Goal: Transaction & Acquisition: Purchase product/service

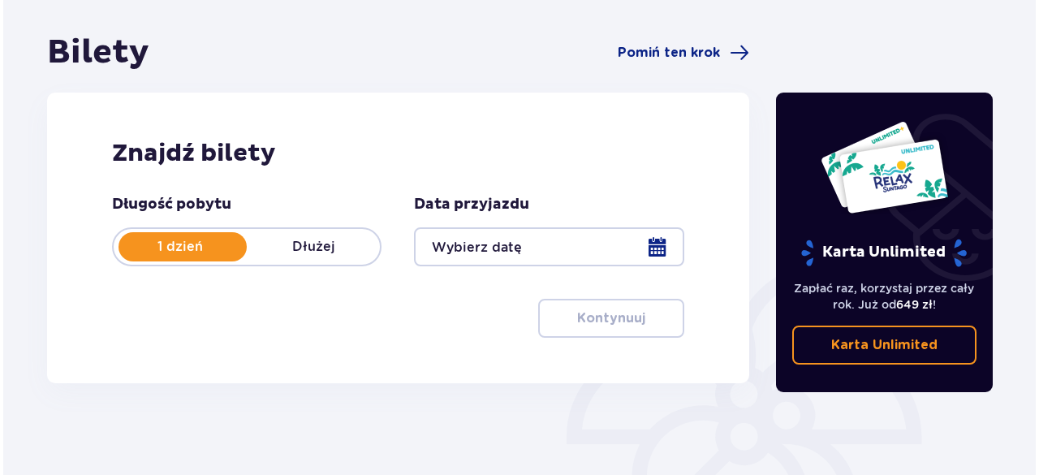
scroll to position [149, 0]
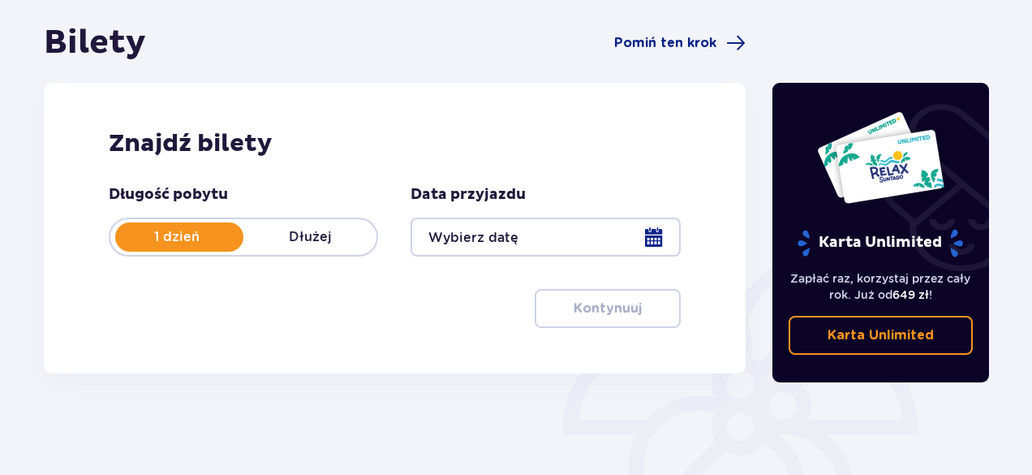
click at [660, 244] on div at bounding box center [545, 236] width 269 height 39
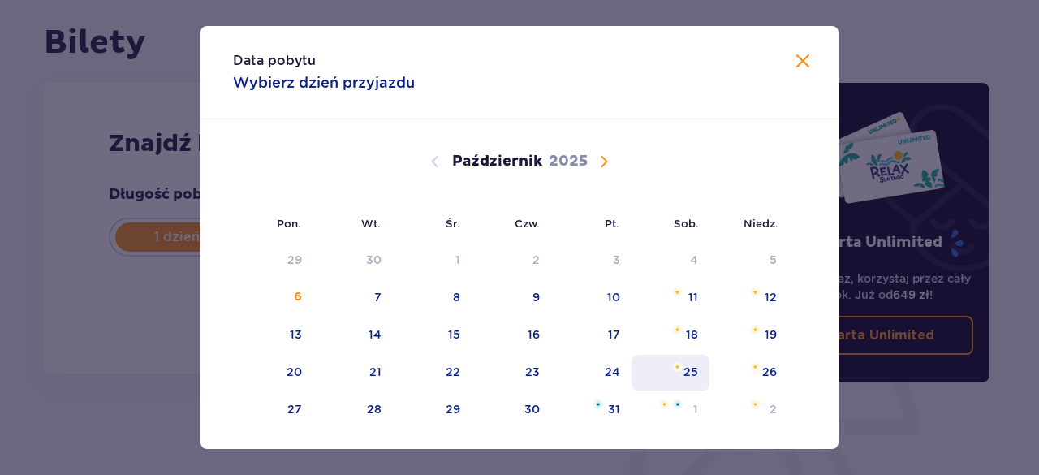
click at [677, 363] on img "sobota, 25 października 2025" at bounding box center [677, 367] width 11 height 10
type input "[DATE]"
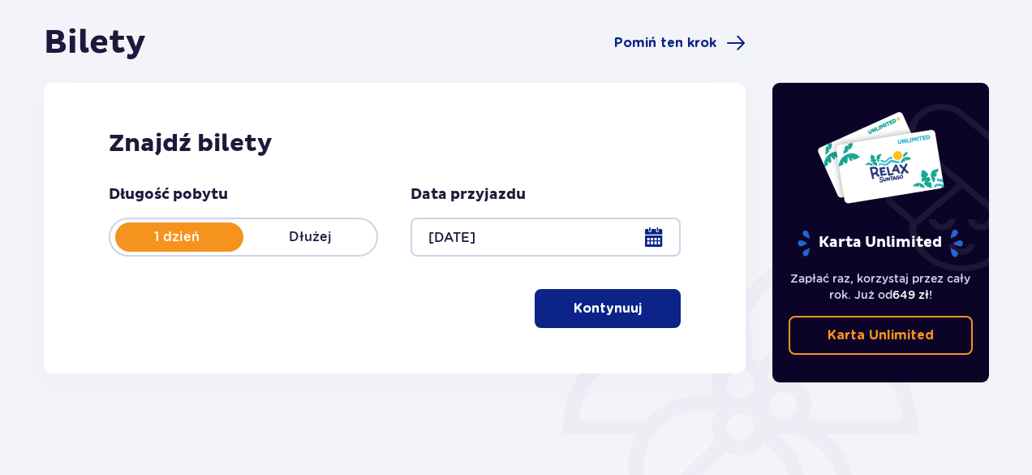
click at [682, 371] on div "Znajdź bilety Długość pobytu 1 dzień Dłużej Data przyjazdu [DATE] Kontynuuj Prz…" at bounding box center [395, 228] width 702 height 290
click at [610, 299] on p "Kontynuuj" at bounding box center [608, 308] width 68 height 18
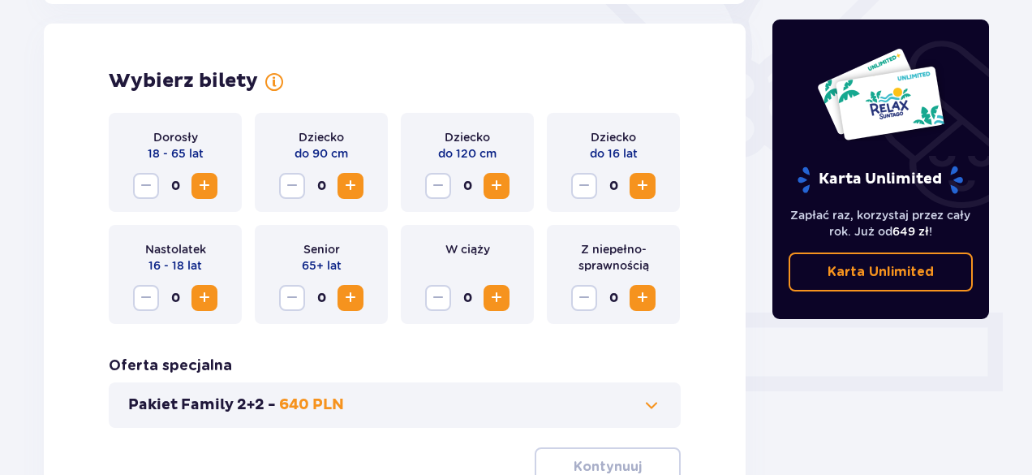
scroll to position [451, 0]
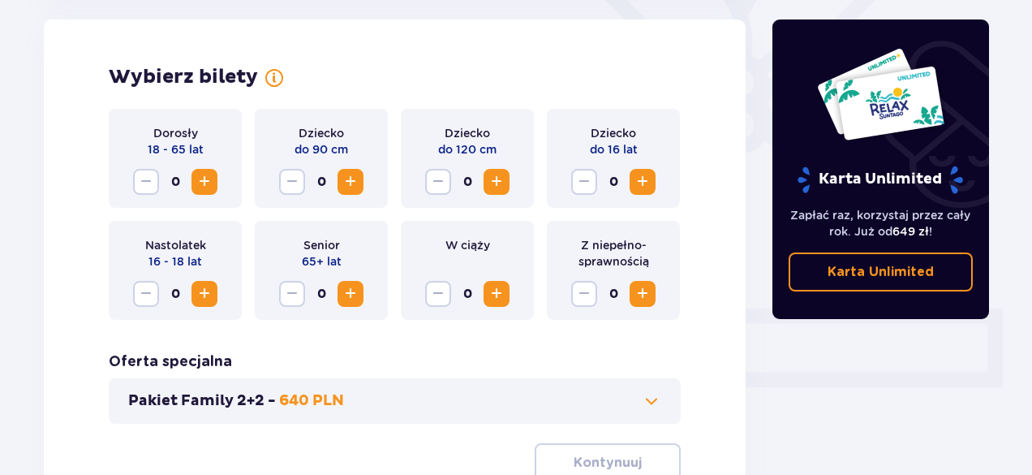
click at [203, 178] on span "Zwiększ" at bounding box center [204, 181] width 19 height 19
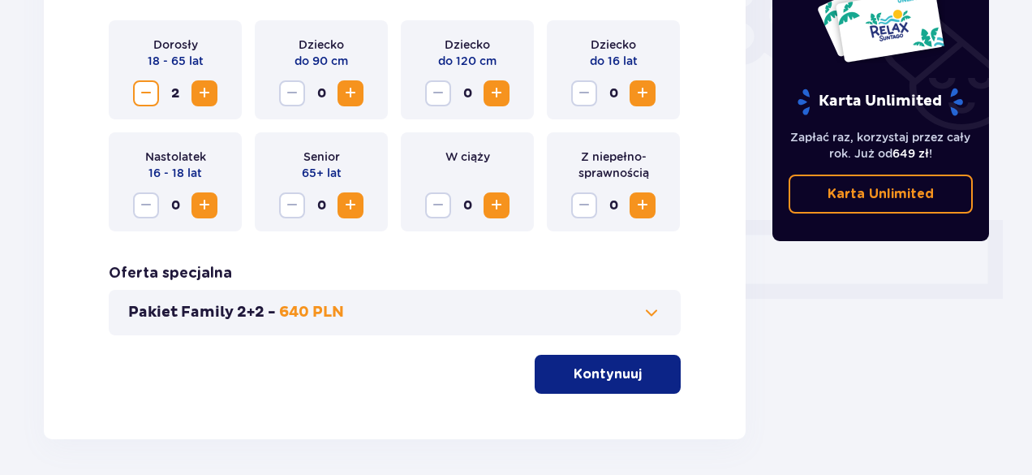
scroll to position [547, 0]
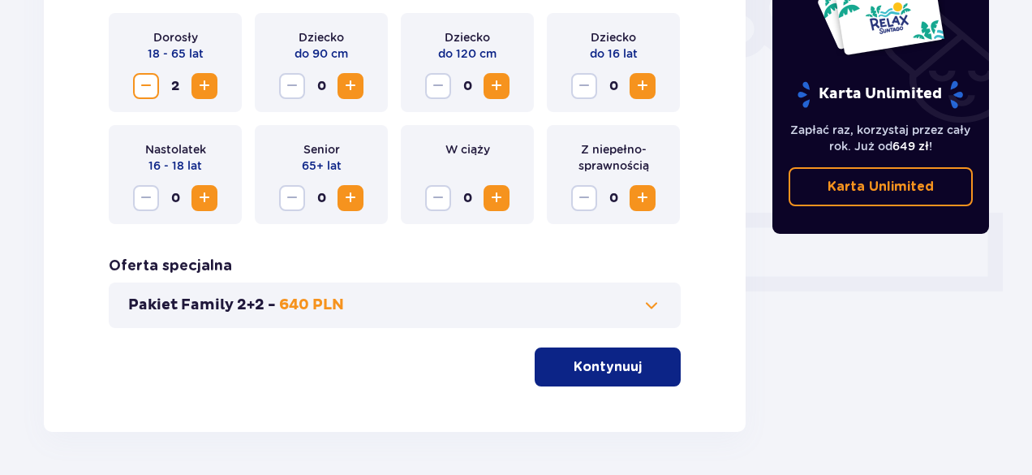
click at [587, 361] on p "Kontynuuj" at bounding box center [608, 367] width 68 height 18
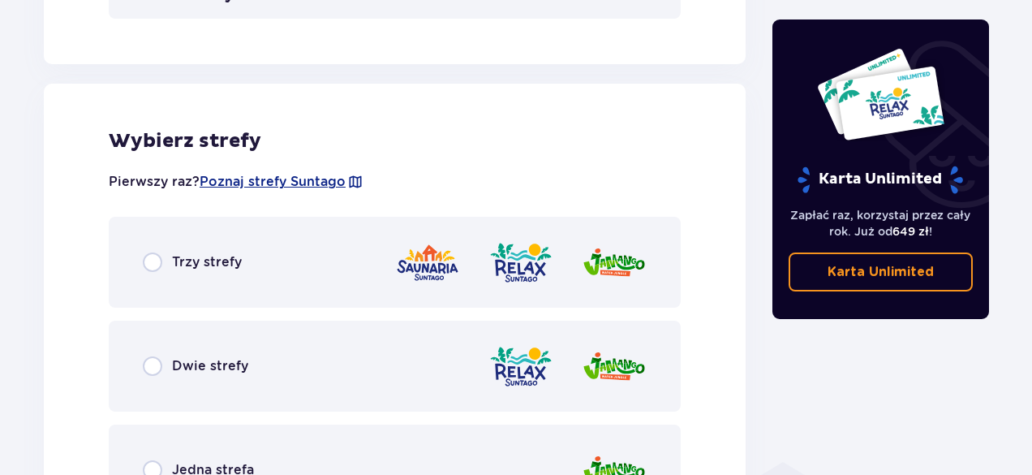
scroll to position [901, 0]
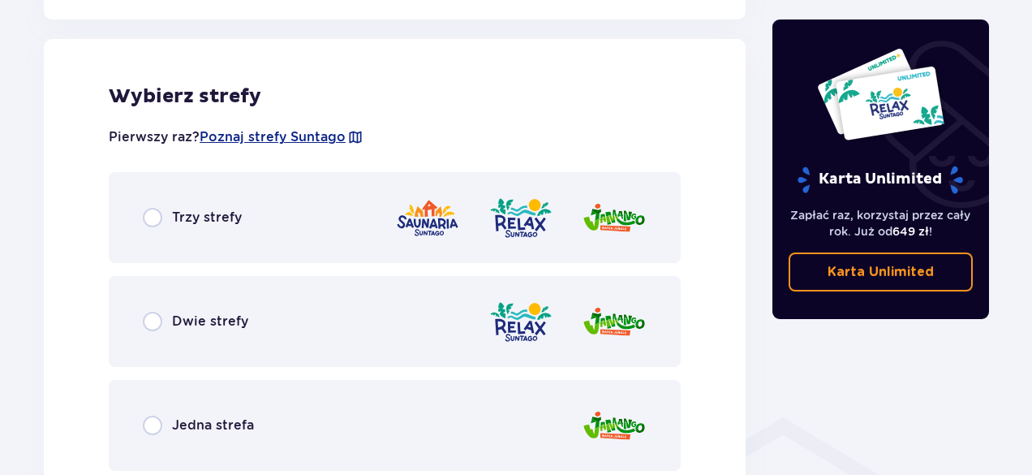
click at [145, 322] on input "radio" at bounding box center [152, 321] width 19 height 19
radio input "true"
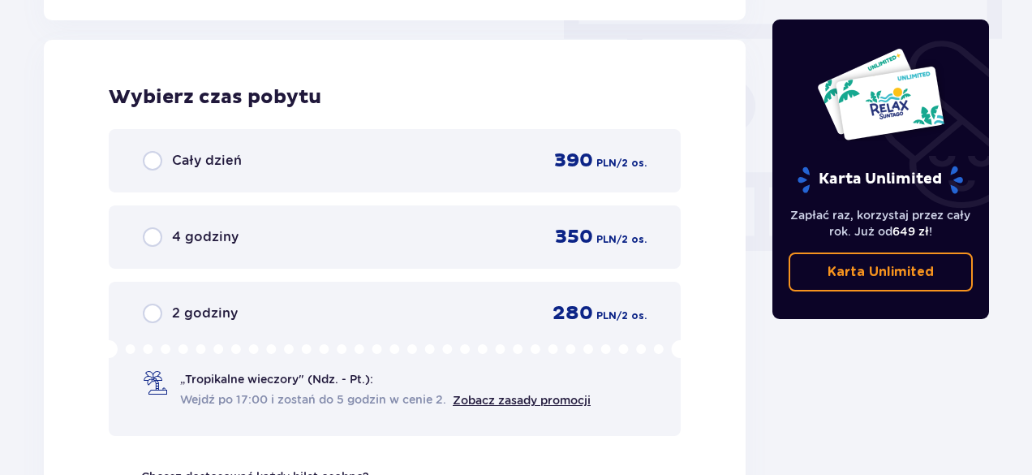
scroll to position [1465, 0]
click at [154, 161] on input "radio" at bounding box center [152, 159] width 19 height 19
radio input "true"
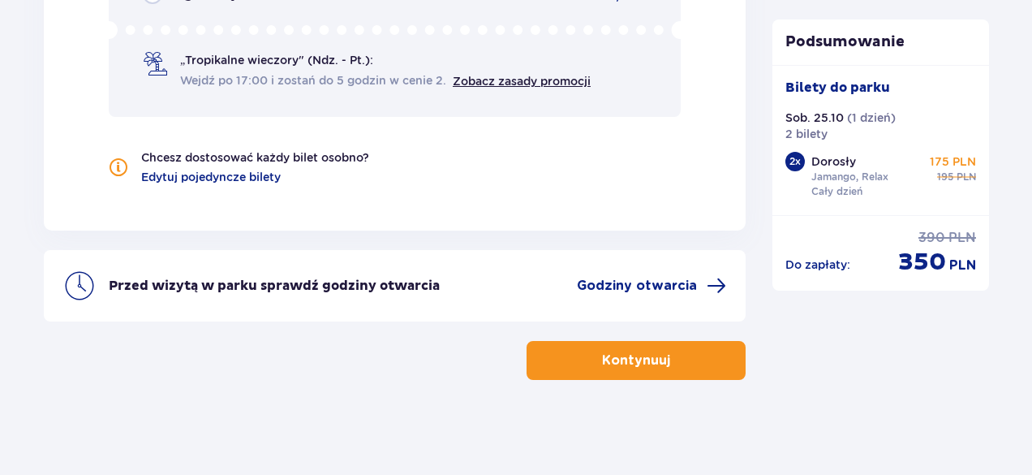
scroll to position [1785, 0]
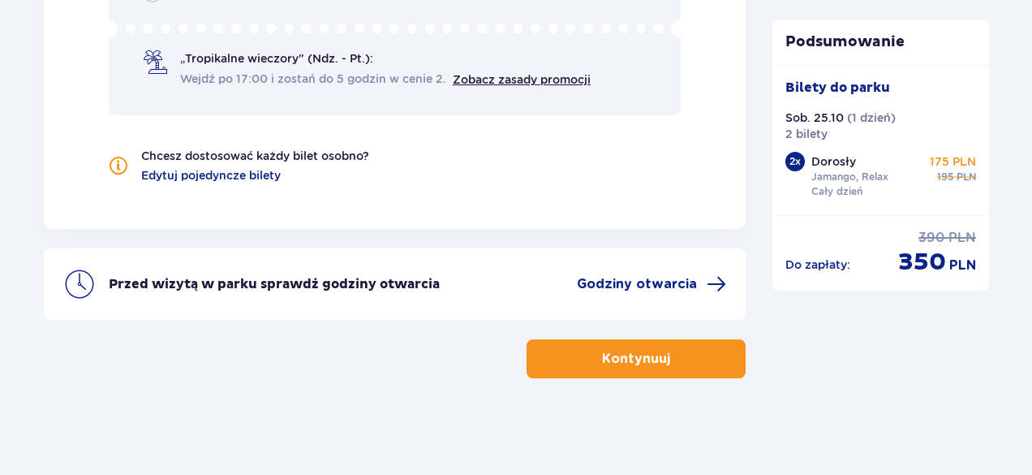
click at [664, 354] on span "button" at bounding box center [673, 358] width 19 height 19
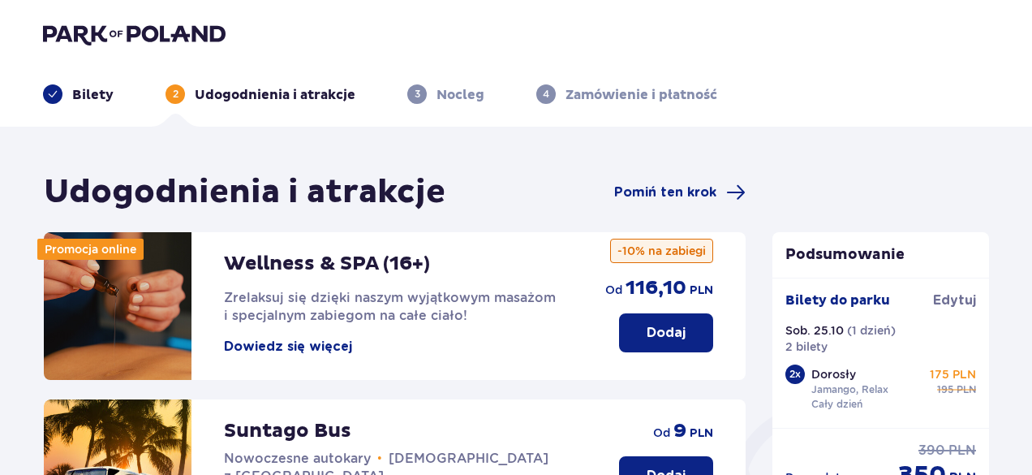
click at [569, 176] on div "Udogodnienia i atrakcje Pomiń ten krok" at bounding box center [395, 192] width 702 height 41
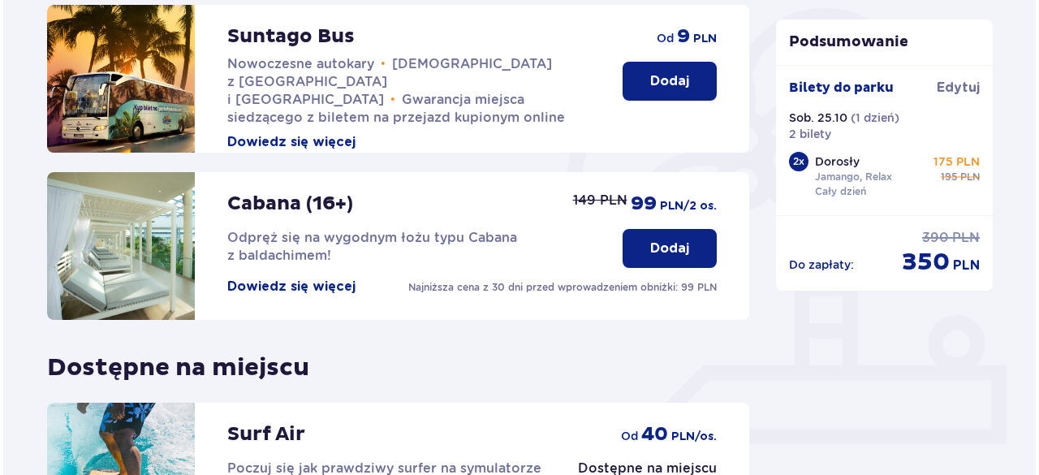
scroll to position [397, 0]
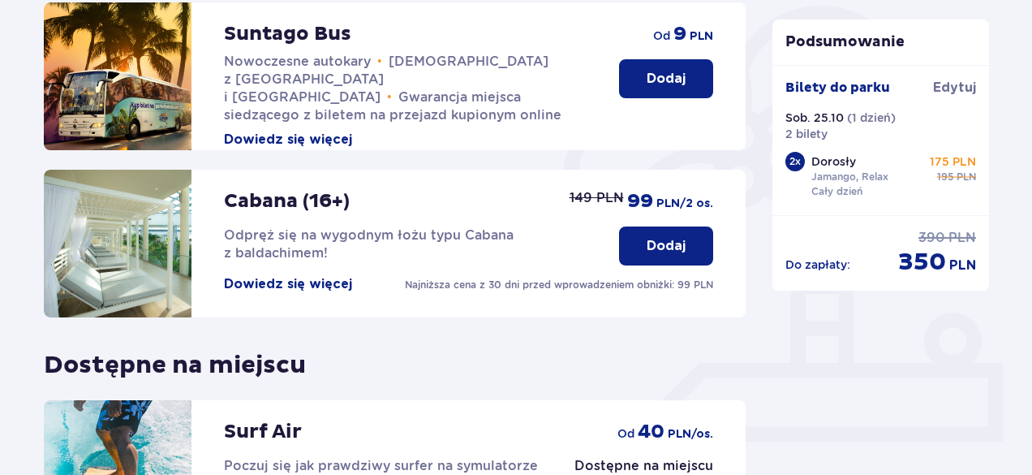
click at [286, 280] on button "Dowiedz się więcej" at bounding box center [288, 284] width 128 height 18
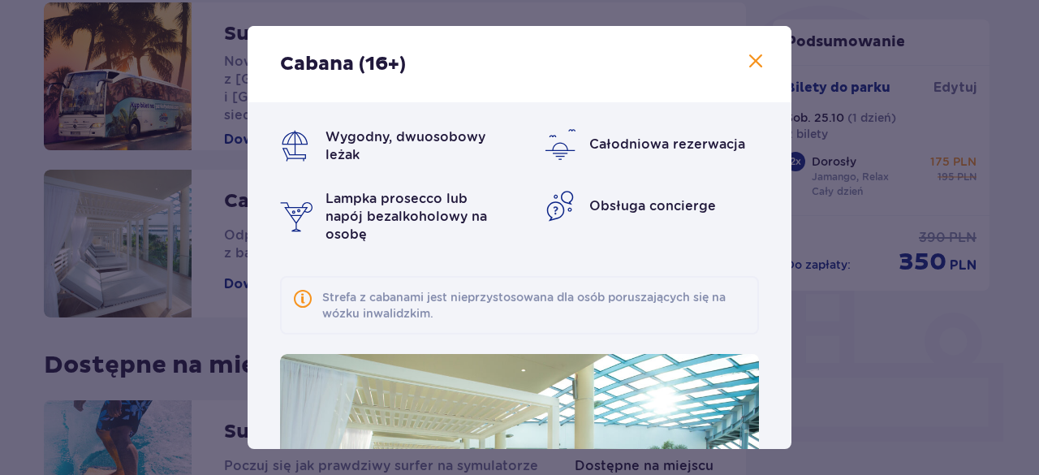
click at [753, 67] on span at bounding box center [755, 61] width 19 height 19
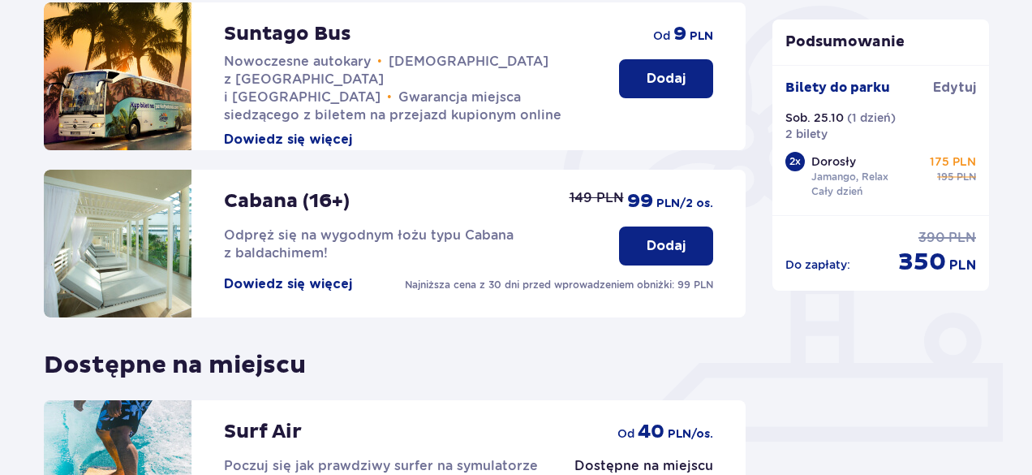
click at [669, 246] on p "Dodaj" at bounding box center [666, 246] width 39 height 18
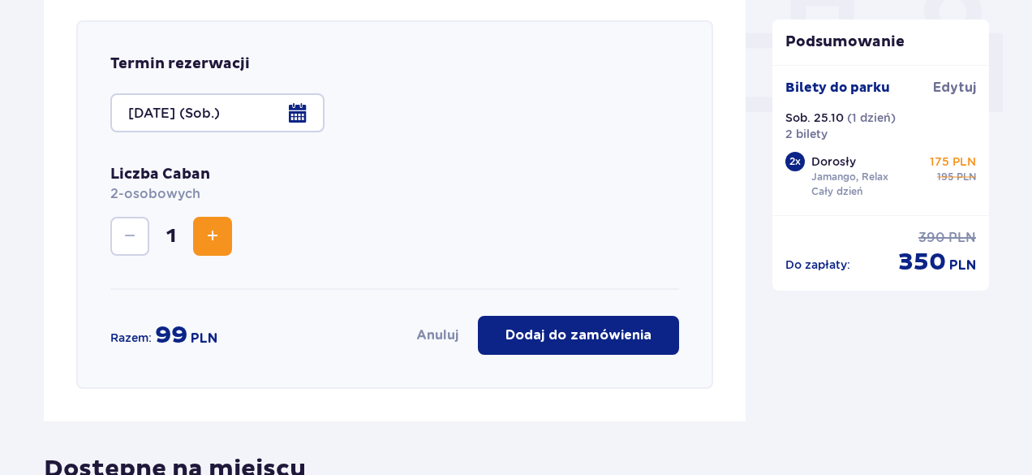
scroll to position [727, 0]
click at [577, 338] on p "Dodaj do zamówienia" at bounding box center [578, 334] width 146 height 18
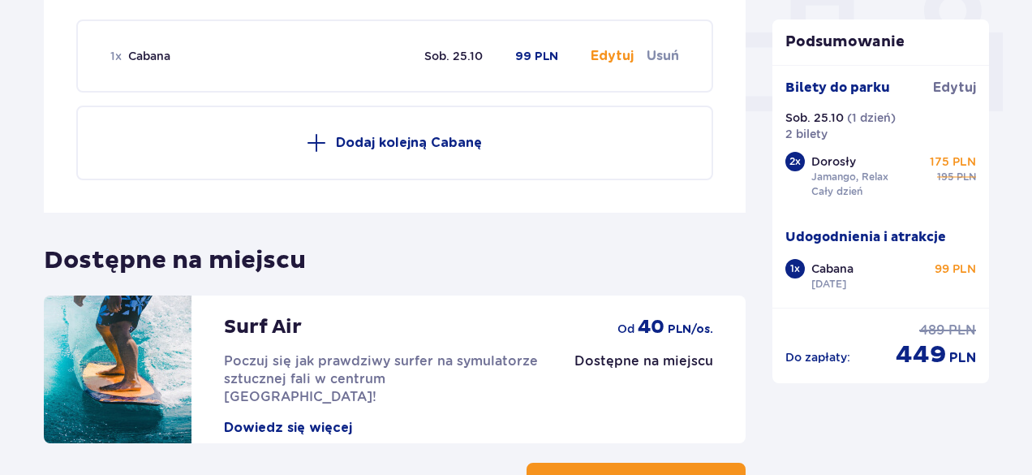
scroll to position [850, 0]
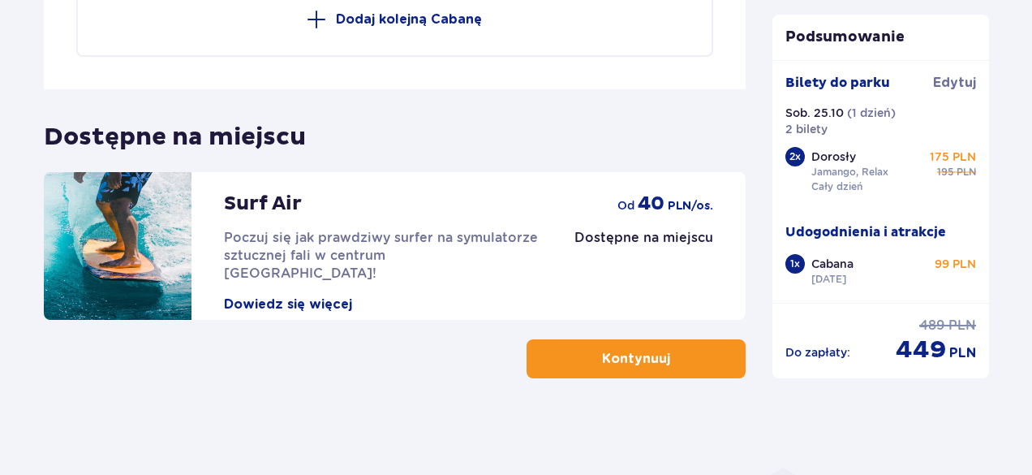
click at [620, 357] on p "Kontynuuj" at bounding box center [636, 359] width 68 height 18
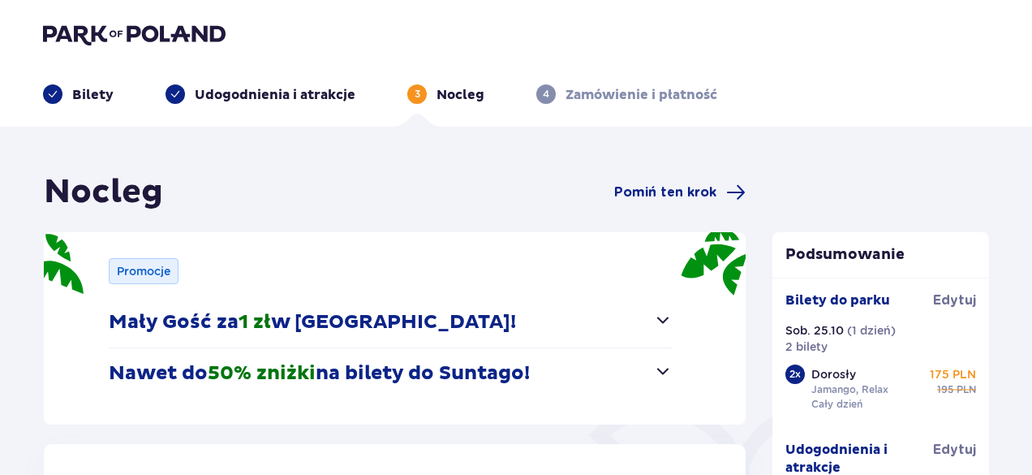
click at [664, 314] on span "button" at bounding box center [662, 319] width 19 height 19
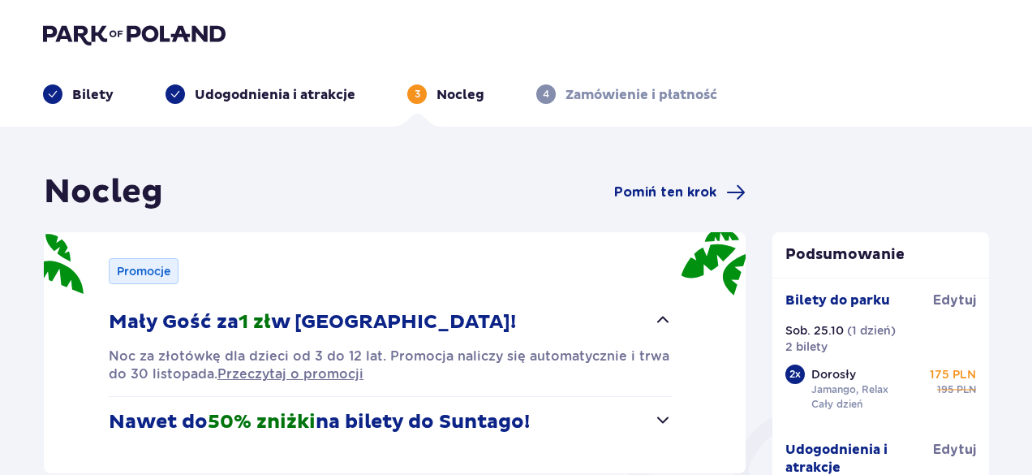
click at [664, 314] on span "button" at bounding box center [662, 319] width 19 height 19
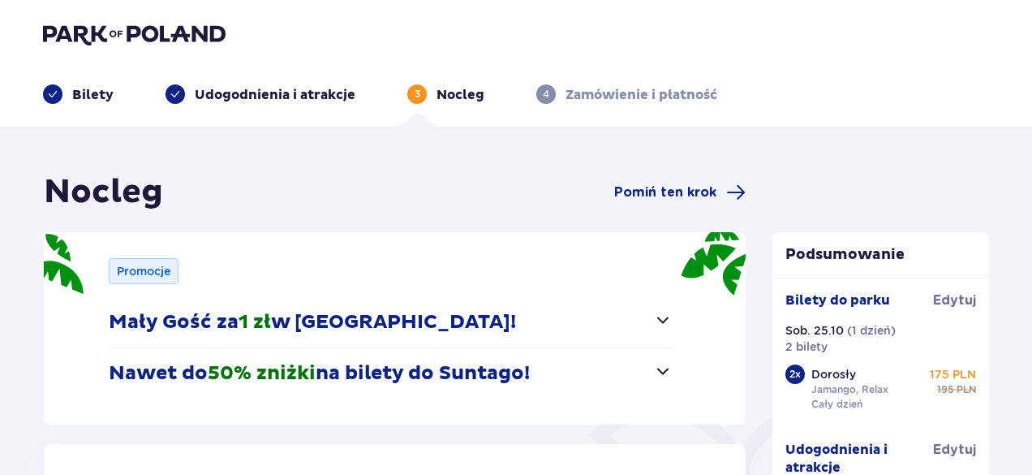
click at [675, 384] on div "Promocje Mały Gość za 1 zł w [GEOGRAPHIC_DATA]! Noc za złotówkę dla dzieci od 3…" at bounding box center [395, 328] width 702 height 192
click at [666, 374] on span "button" at bounding box center [662, 370] width 19 height 19
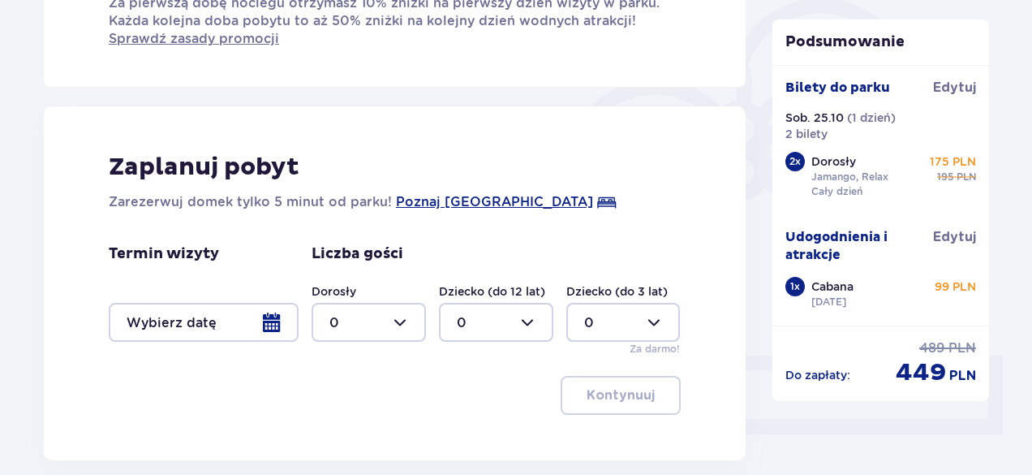
scroll to position [544, 0]
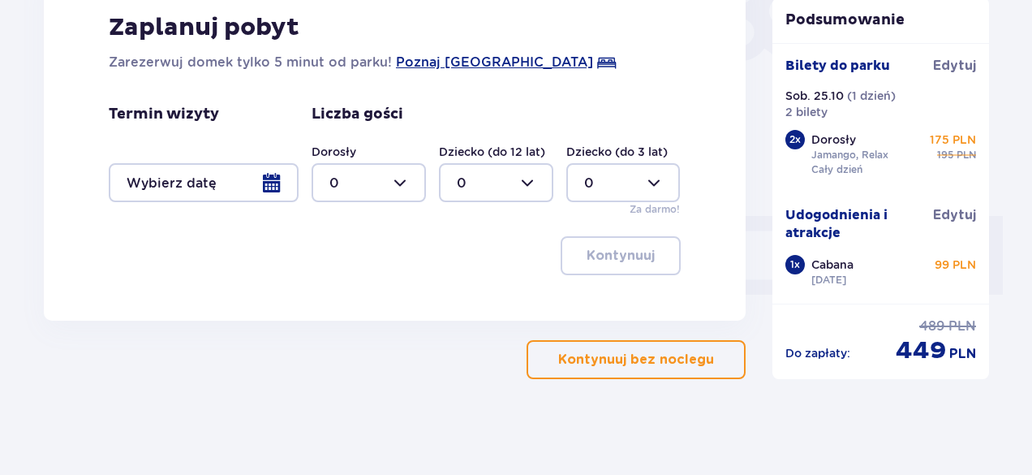
click at [391, 183] on div at bounding box center [369, 182] width 114 height 39
click at [399, 183] on div at bounding box center [369, 182] width 114 height 39
click at [339, 298] on div "2" at bounding box center [368, 299] width 79 height 18
type input "2"
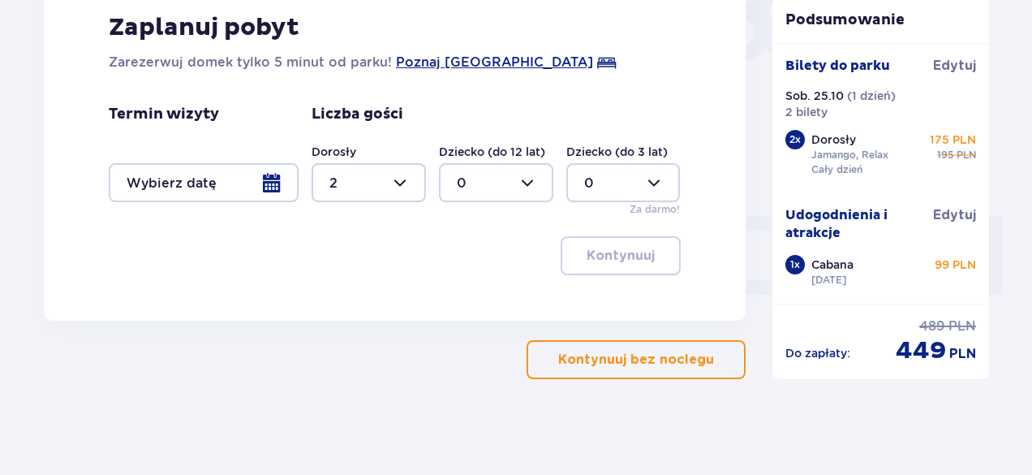
click at [275, 183] on div at bounding box center [204, 182] width 190 height 39
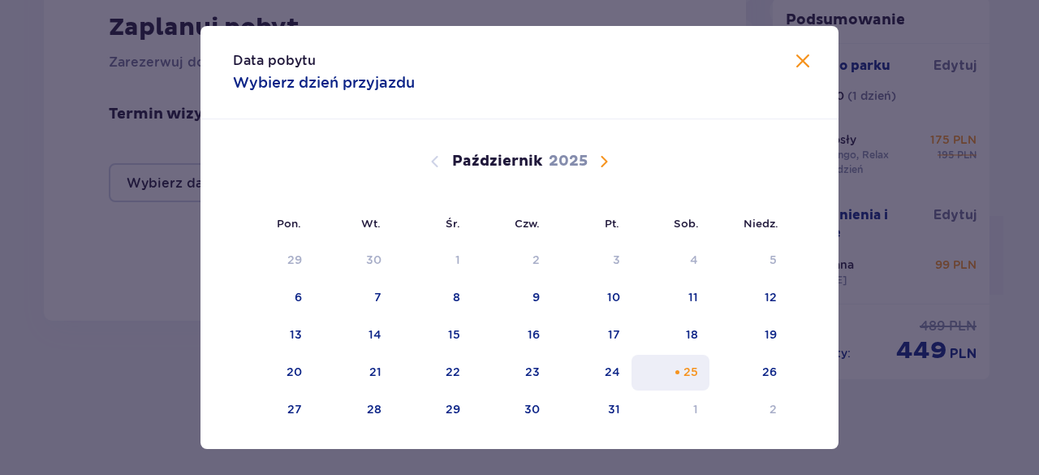
click at [691, 370] on div "25" at bounding box center [690, 371] width 15 height 16
click at [744, 371] on div "26" at bounding box center [748, 373] width 79 height 36
type input "[DATE] - [DATE]"
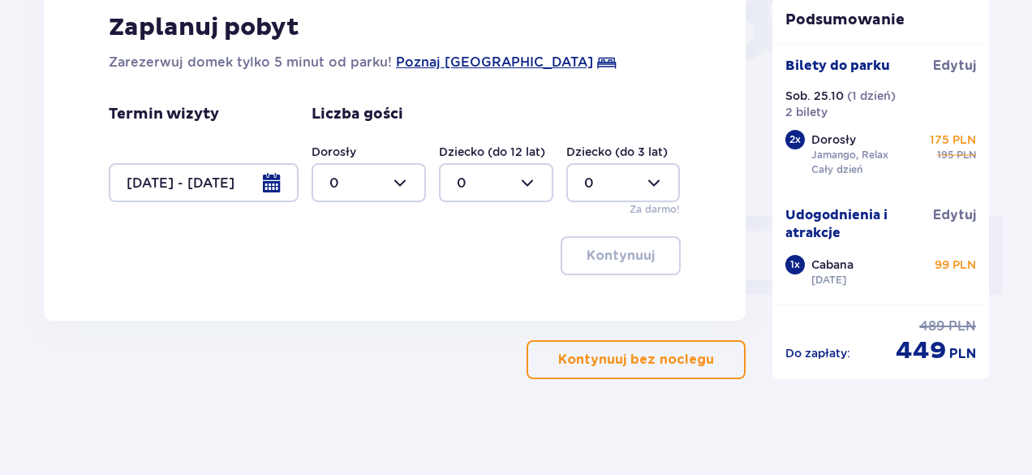
click at [401, 181] on div at bounding box center [369, 182] width 114 height 39
click at [342, 303] on div "2" at bounding box center [368, 299] width 79 height 18
type input "2"
click at [674, 382] on div "Nocleg Pomiń ten krok Promocje Mały Gość za 1 zł w [GEOGRAPHIC_DATA]! Noc za zł…" at bounding box center [516, 29] width 1032 height 893
click at [652, 363] on p "Kontynuuj bez noclegu" at bounding box center [636, 360] width 156 height 18
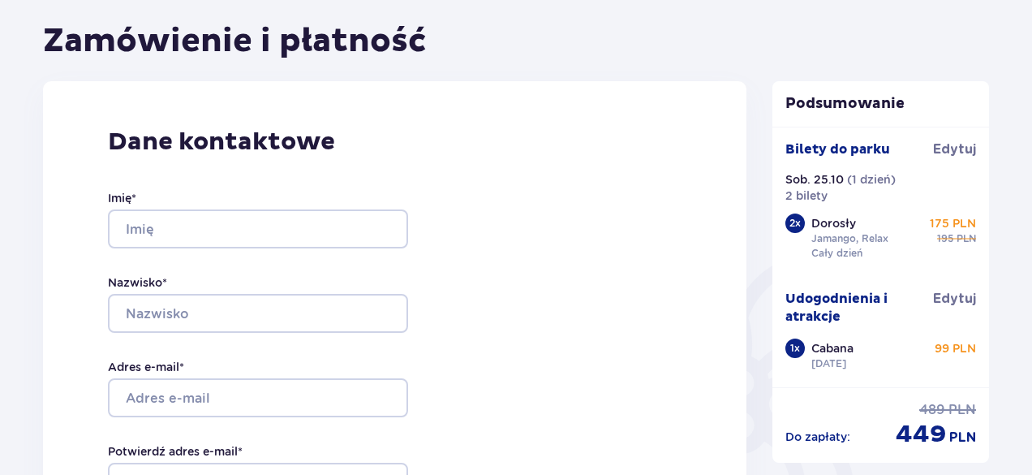
scroll to position [152, 0]
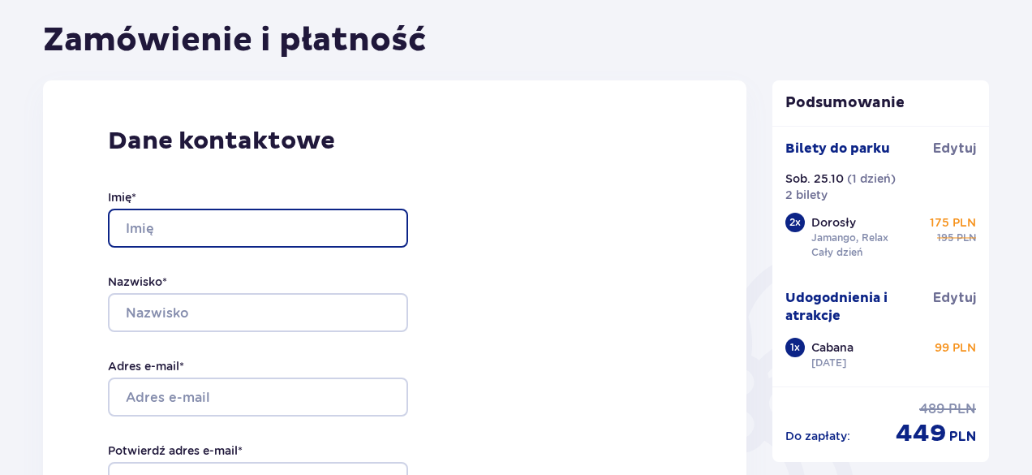
click at [204, 222] on input "Imię *" at bounding box center [258, 228] width 300 height 39
type input "Wiktor"
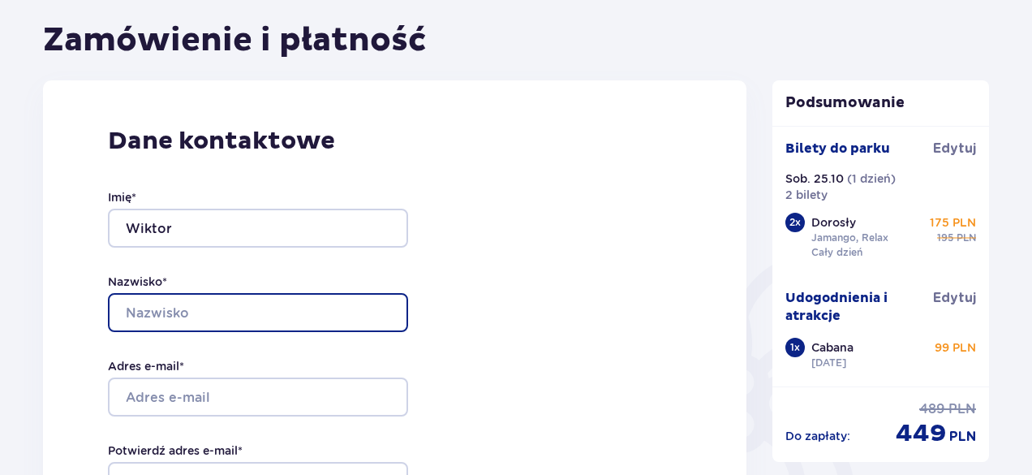
type input "[PERSON_NAME]"
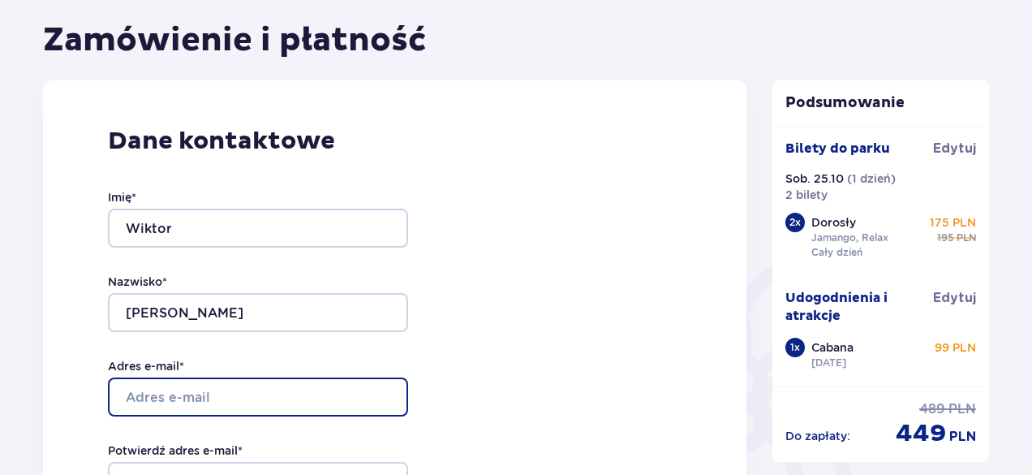
type input "[EMAIL_ADDRESS][DOMAIN_NAME]"
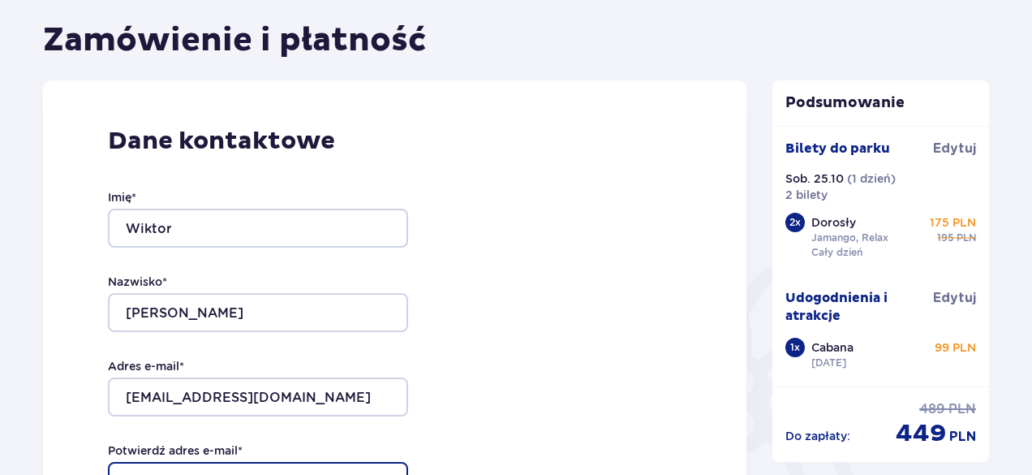
type input "[EMAIL_ADDRESS][DOMAIN_NAME]"
type input "533489481"
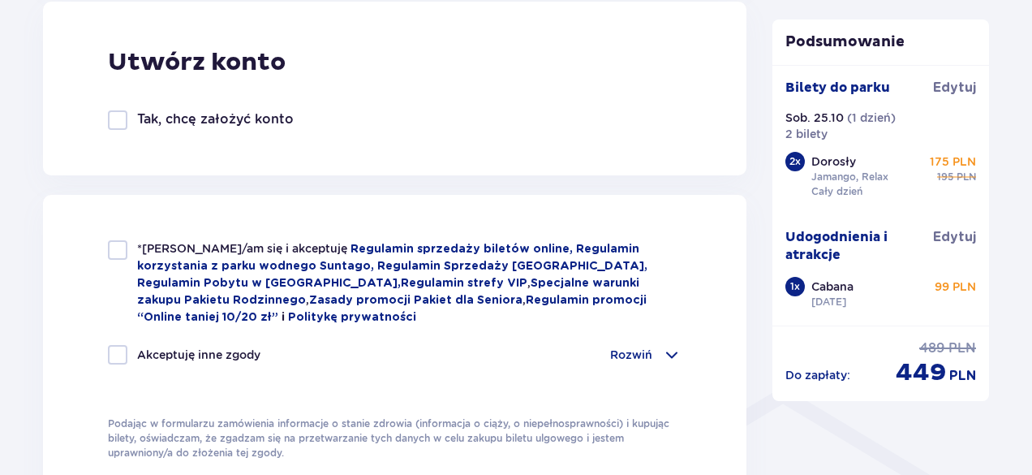
scroll to position [914, 0]
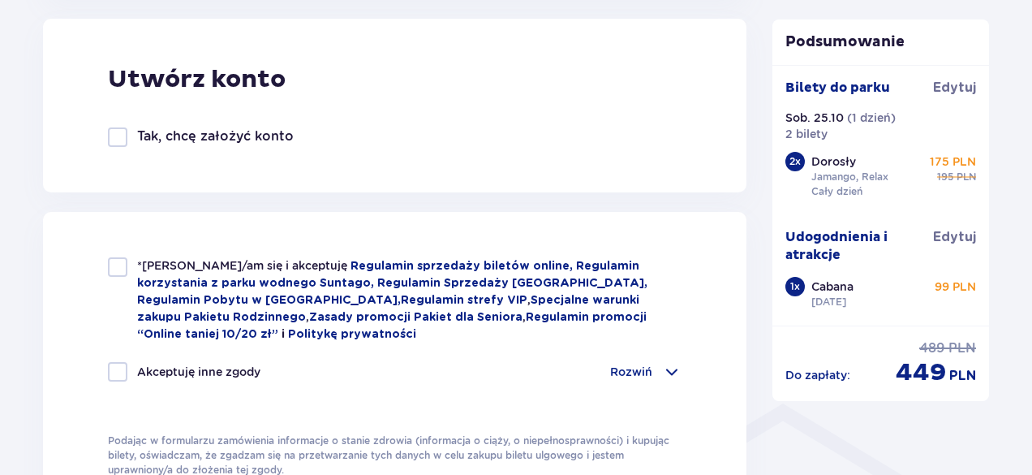
click at [124, 259] on div at bounding box center [117, 266] width 19 height 19
checkbox input "true"
click at [115, 362] on div at bounding box center [117, 371] width 19 height 19
checkbox input "true"
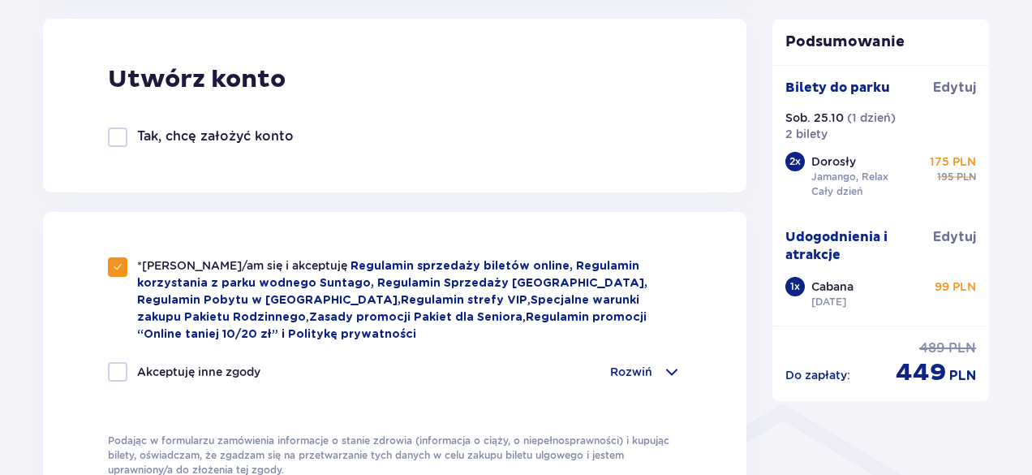
checkbox input "true"
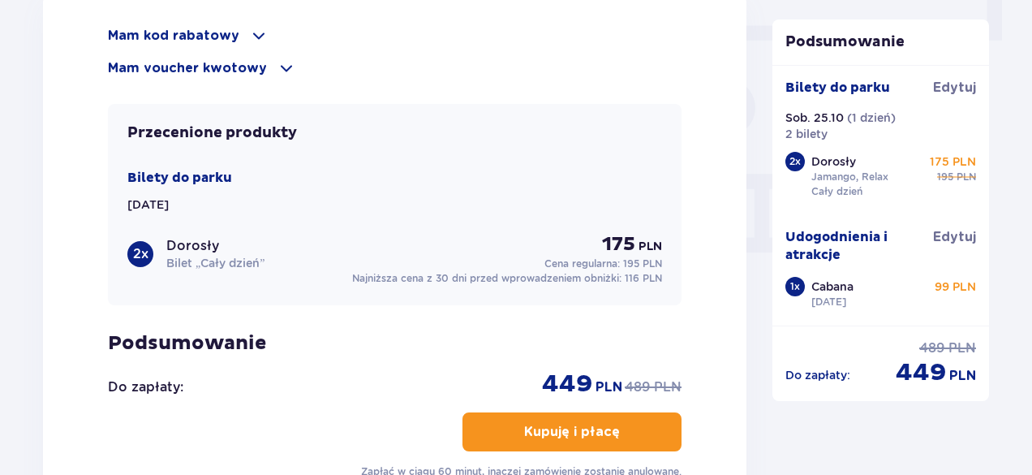
scroll to position [1537, 0]
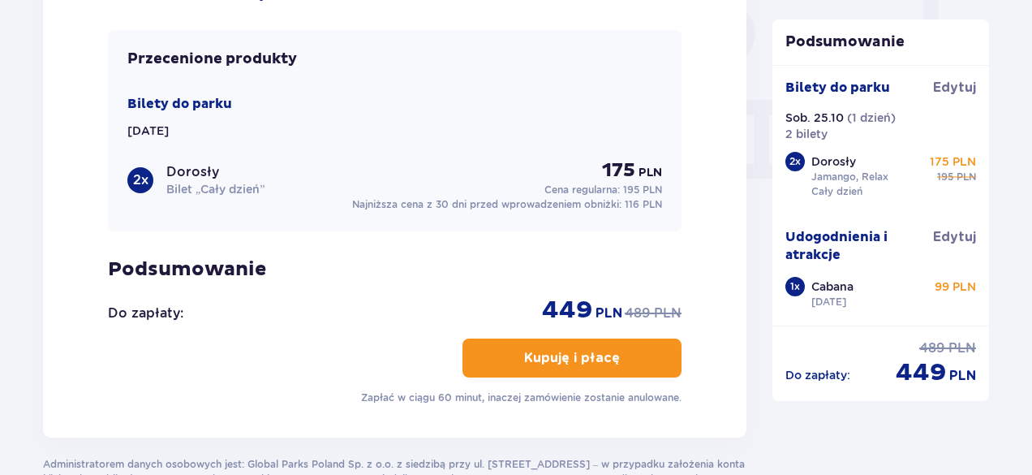
click at [509, 347] on button "Kupuję i płacę" at bounding box center [571, 357] width 219 height 39
